Goal: Task Accomplishment & Management: Use online tool/utility

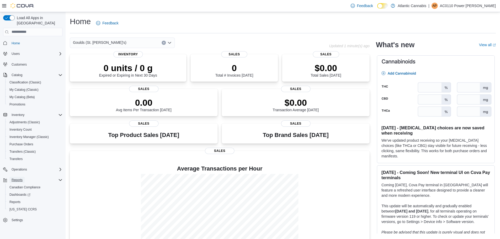
click at [21, 178] on span "Reports" at bounding box center [17, 180] width 11 height 4
click at [15, 200] on span "Reports" at bounding box center [14, 202] width 11 height 4
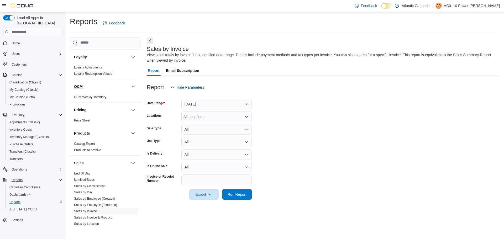
scroll to position [262, 0]
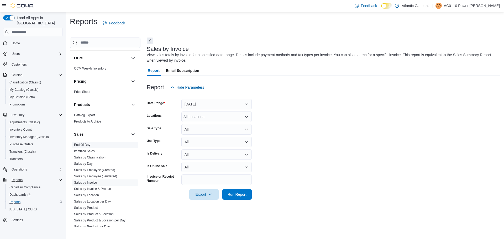
click at [82, 144] on link "End Of Day" at bounding box center [82, 145] width 16 height 4
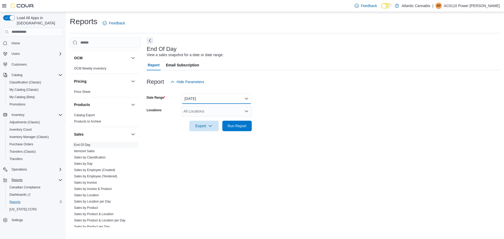
click at [247, 99] on button "[DATE]" at bounding box center [216, 98] width 70 height 11
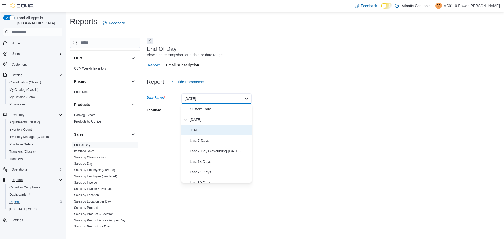
click at [208, 130] on span "[DATE]" at bounding box center [220, 130] width 60 height 6
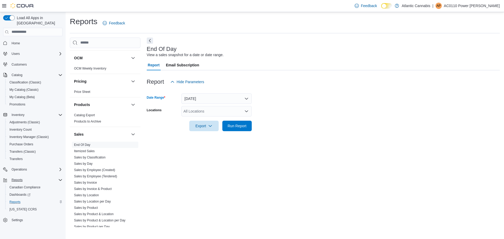
click at [246, 112] on icon "Open list of options" at bounding box center [246, 111] width 4 height 4
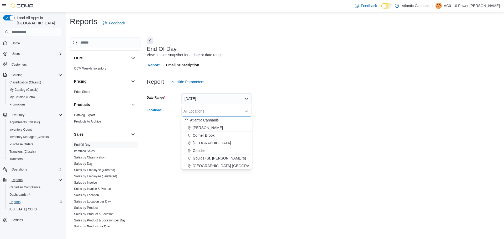
click at [217, 158] on span "Goulds (St. [PERSON_NAME]'s)" at bounding box center [219, 158] width 53 height 5
click at [305, 140] on div "End Of Day View a sales snapshot for a date or date range. Report Email Subscri…" at bounding box center [323, 133] width 353 height 190
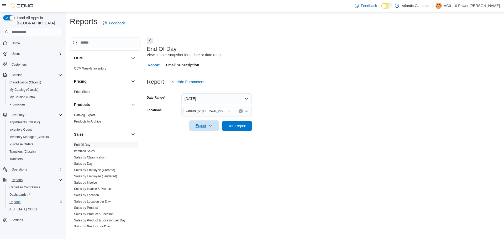
click at [210, 127] on icon "button" at bounding box center [210, 126] width 4 height 4
click at [210, 147] on span "Export to Pdf" at bounding box center [205, 147] width 24 height 4
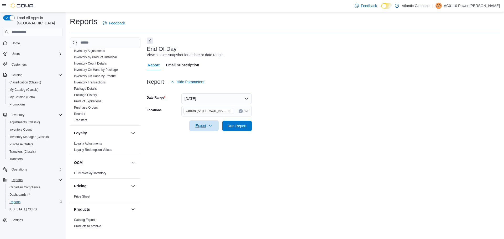
scroll to position [118, 0]
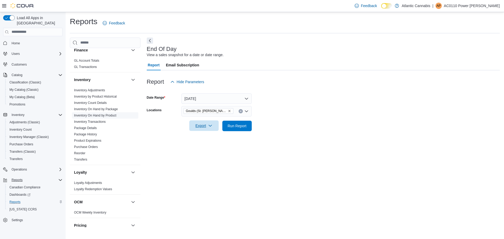
click at [104, 114] on link "Inventory On Hand by Product" at bounding box center [95, 116] width 42 height 4
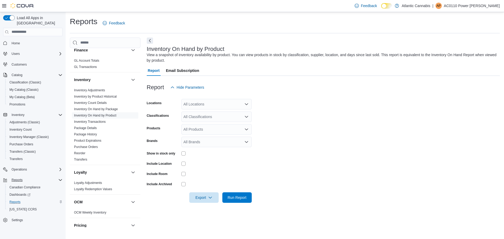
click at [247, 104] on icon "Open list of options" at bounding box center [246, 104] width 4 height 4
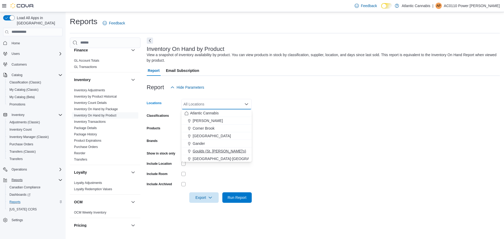
click at [207, 151] on span "Goulds (St. [PERSON_NAME]'s)" at bounding box center [219, 151] width 53 height 5
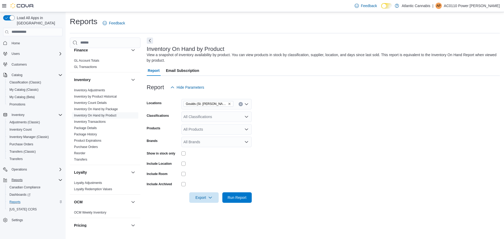
click at [302, 127] on form "Locations Goulds (St. John's) Classifications All Classifications Products All …" at bounding box center [323, 148] width 353 height 110
click at [246, 117] on icon "Open list of options" at bounding box center [246, 117] width 4 height 4
click at [215, 140] on span "Dried Flower" at bounding box center [205, 140] width 21 height 5
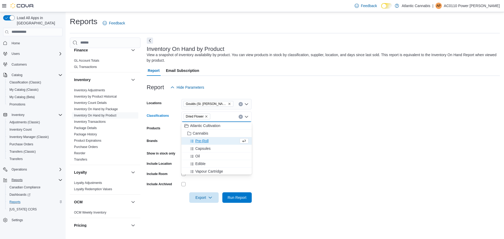
click at [331, 138] on form "Locations Goulds ([GEOGRAPHIC_DATA][PERSON_NAME]'s) Classifications Dried Flowe…" at bounding box center [323, 148] width 353 height 110
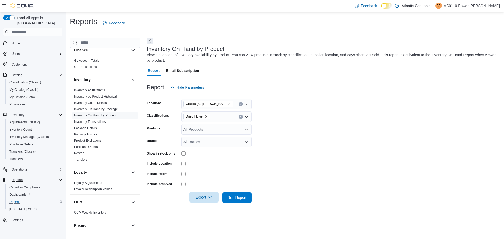
click at [204, 199] on span "Export" at bounding box center [203, 197] width 23 height 11
click at [208, 169] on button "Export to Excel" at bounding box center [205, 166] width 30 height 11
click at [18, 41] on span "Home" at bounding box center [16, 43] width 8 height 4
